Goal: Use online tool/utility: Utilize a website feature to perform a specific function

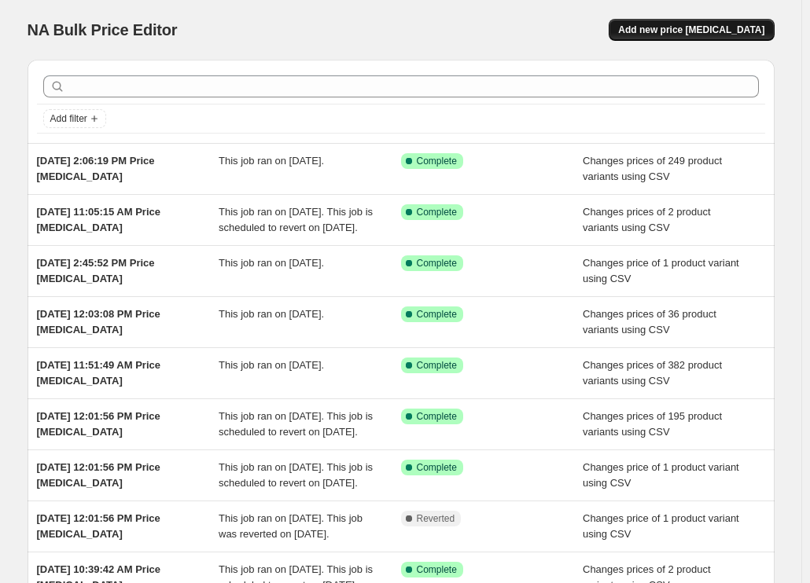
click at [679, 29] on span "Add new price [MEDICAL_DATA]" at bounding box center [691, 30] width 146 height 13
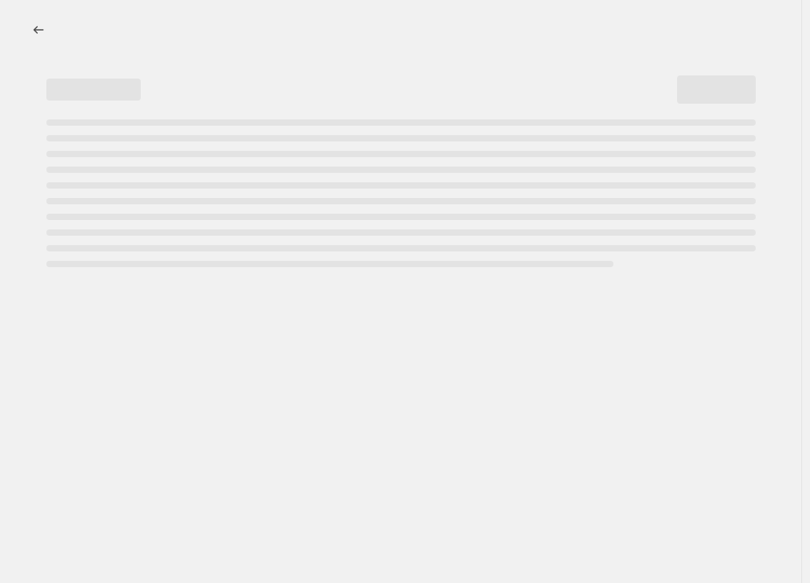
select select "percentage"
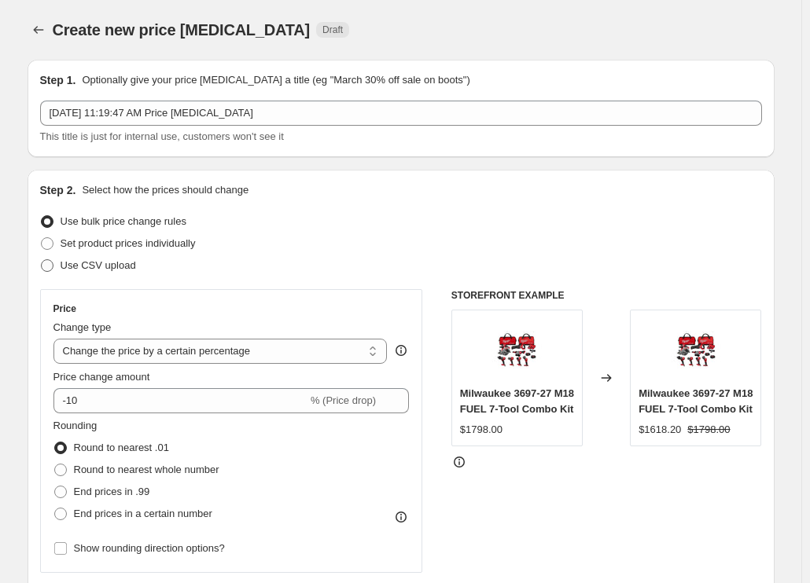
click at [116, 265] on span "Use CSV upload" at bounding box center [98, 265] width 75 height 12
click at [42, 260] on input "Use CSV upload" at bounding box center [41, 259] width 1 height 1
radio input "true"
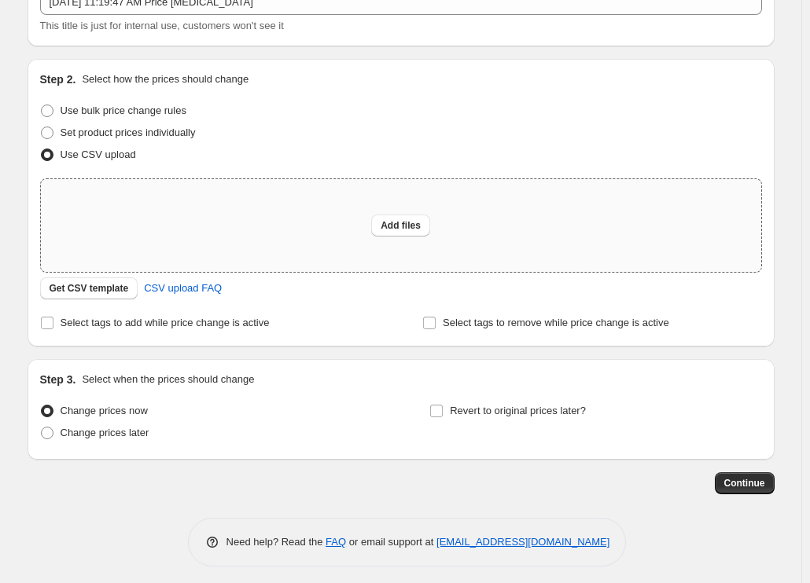
scroll to position [118, 0]
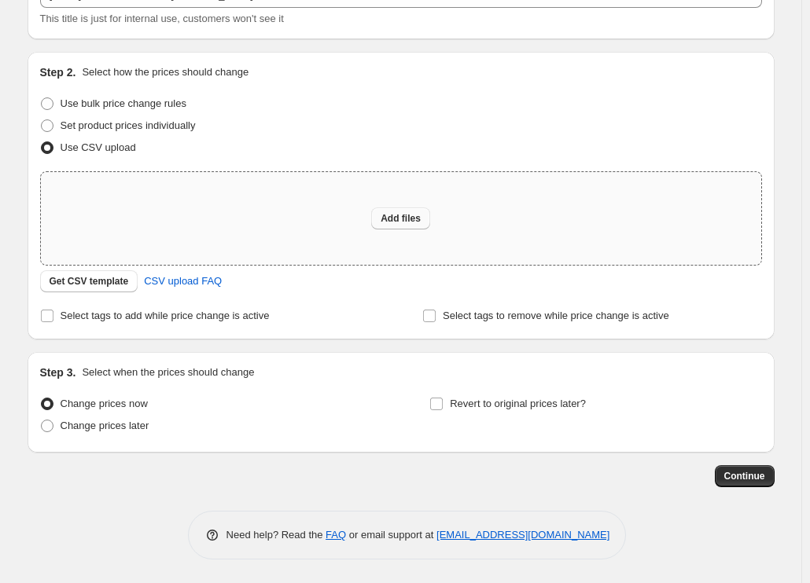
click at [412, 222] on span "Add files" at bounding box center [400, 218] width 40 height 13
type input "C:\fakepath\csv_template 1.csv"
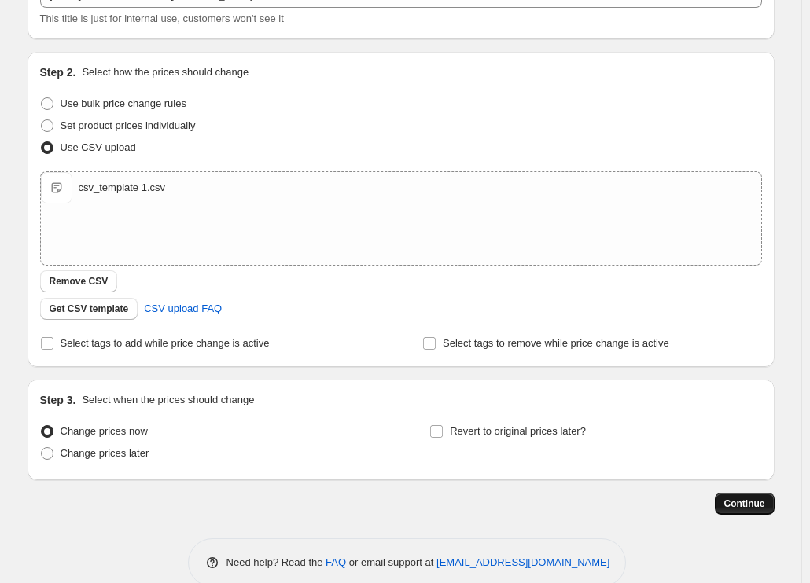
click at [747, 505] on span "Continue" at bounding box center [744, 504] width 41 height 13
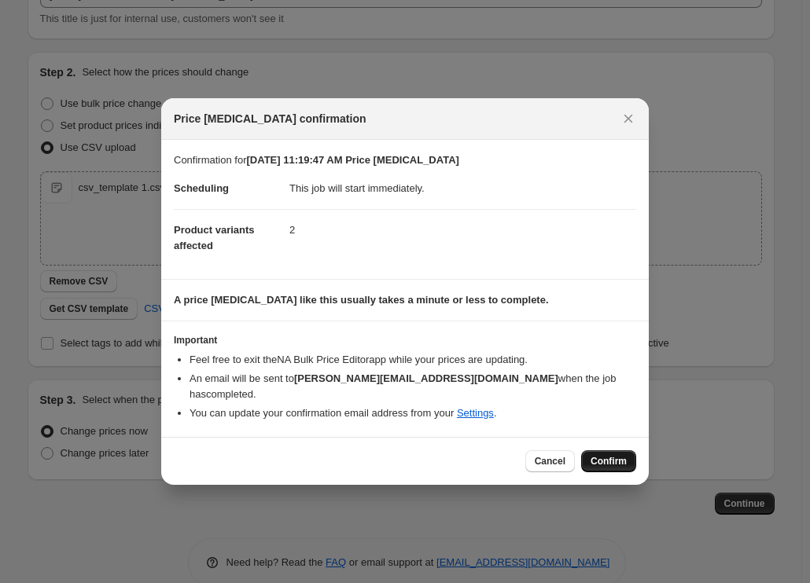
click at [612, 455] on span "Confirm" at bounding box center [608, 461] width 36 height 13
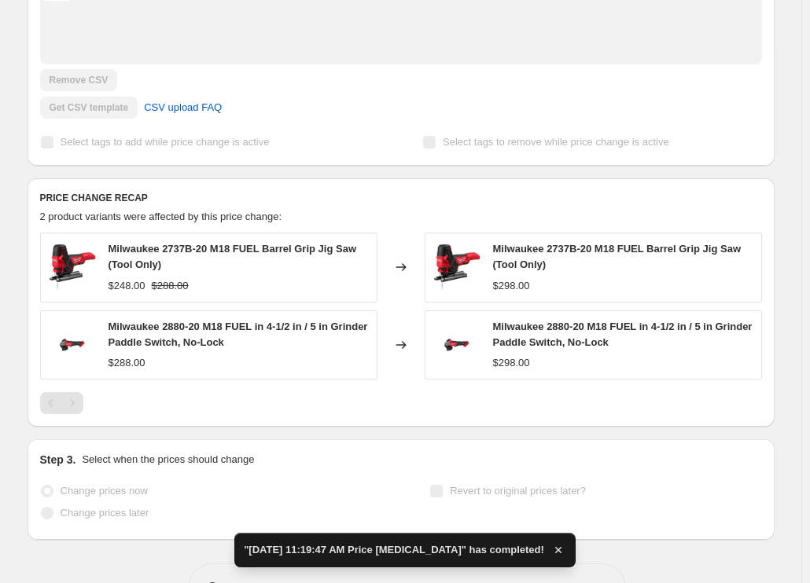
scroll to position [521, 0]
